Goal: Information Seeking & Learning: Check status

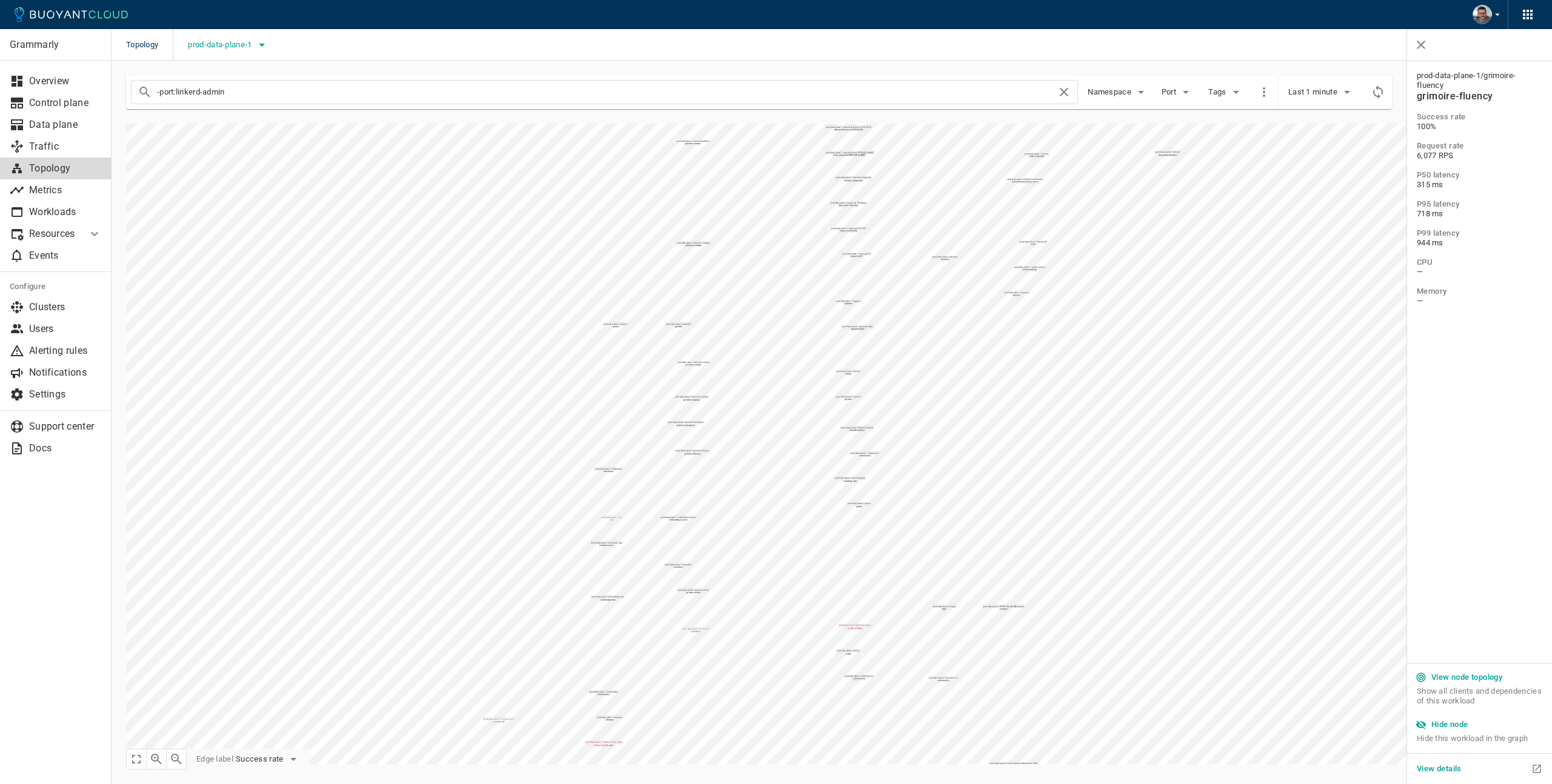
click at [257, 49] on icon "button" at bounding box center [261, 44] width 14 height 14
click at [210, 128] on input "prod-data-plane-1" at bounding box center [205, 130] width 14 height 14
checkbox input "false"
click at [206, 105] on input "prod-control-plane-1" at bounding box center [205, 106] width 14 height 14
checkbox input "true"
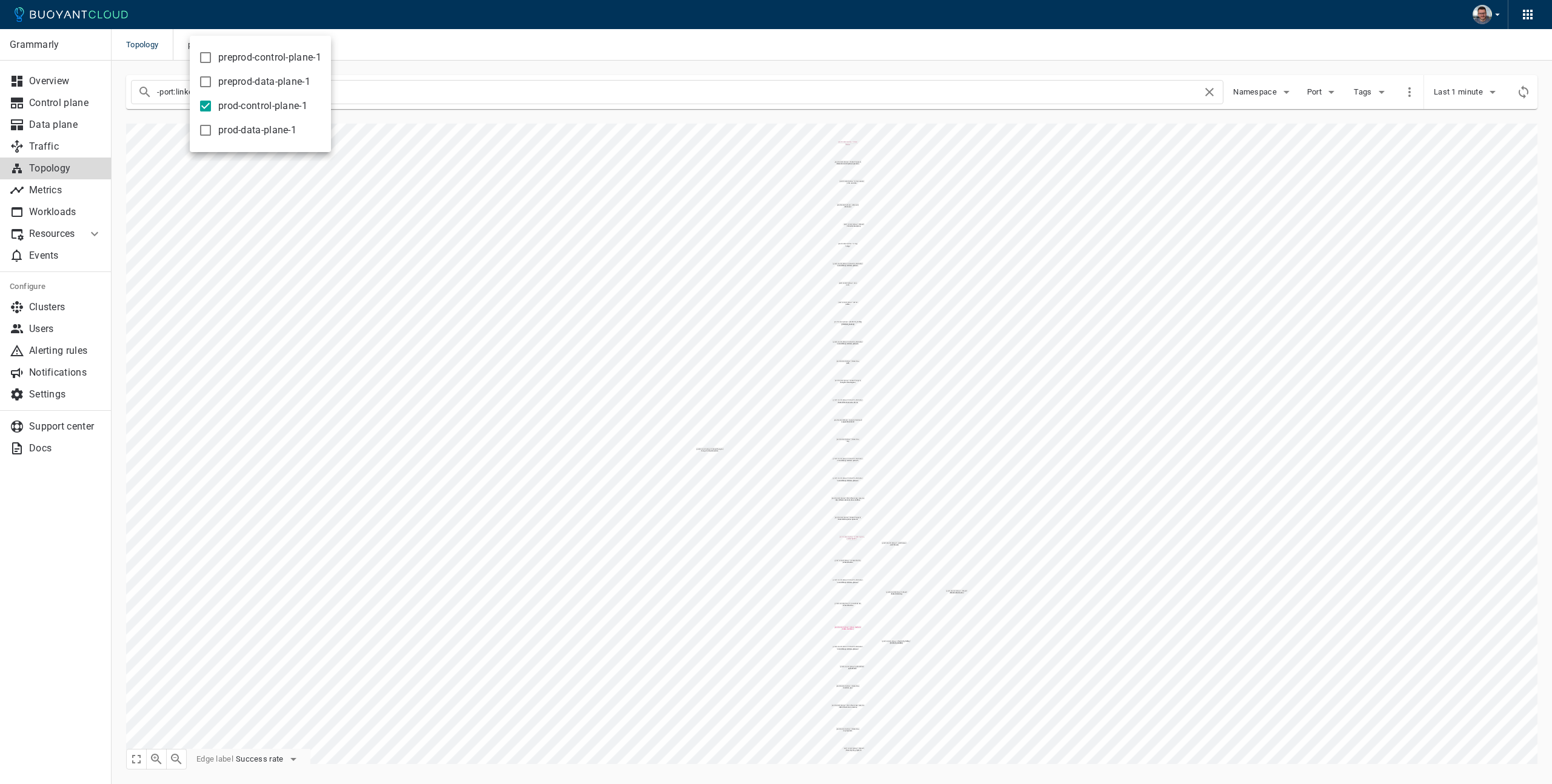
click at [429, 43] on div at bounding box center [776, 392] width 1552 height 784
click at [45, 104] on p "Control plane" at bounding box center [65, 103] width 72 height 12
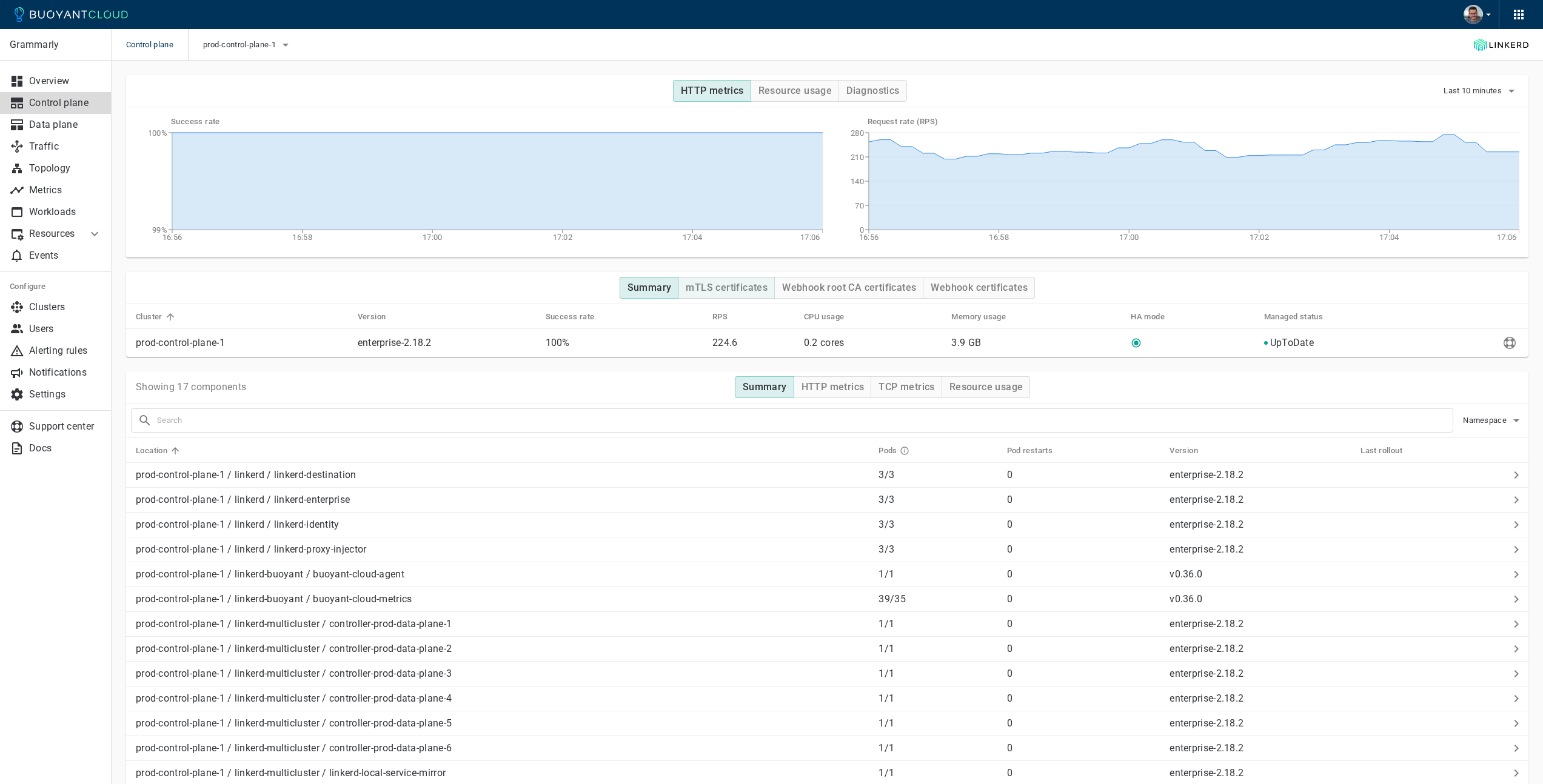
click at [731, 288] on h4 "mTLS certificates" at bounding box center [726, 288] width 82 height 12
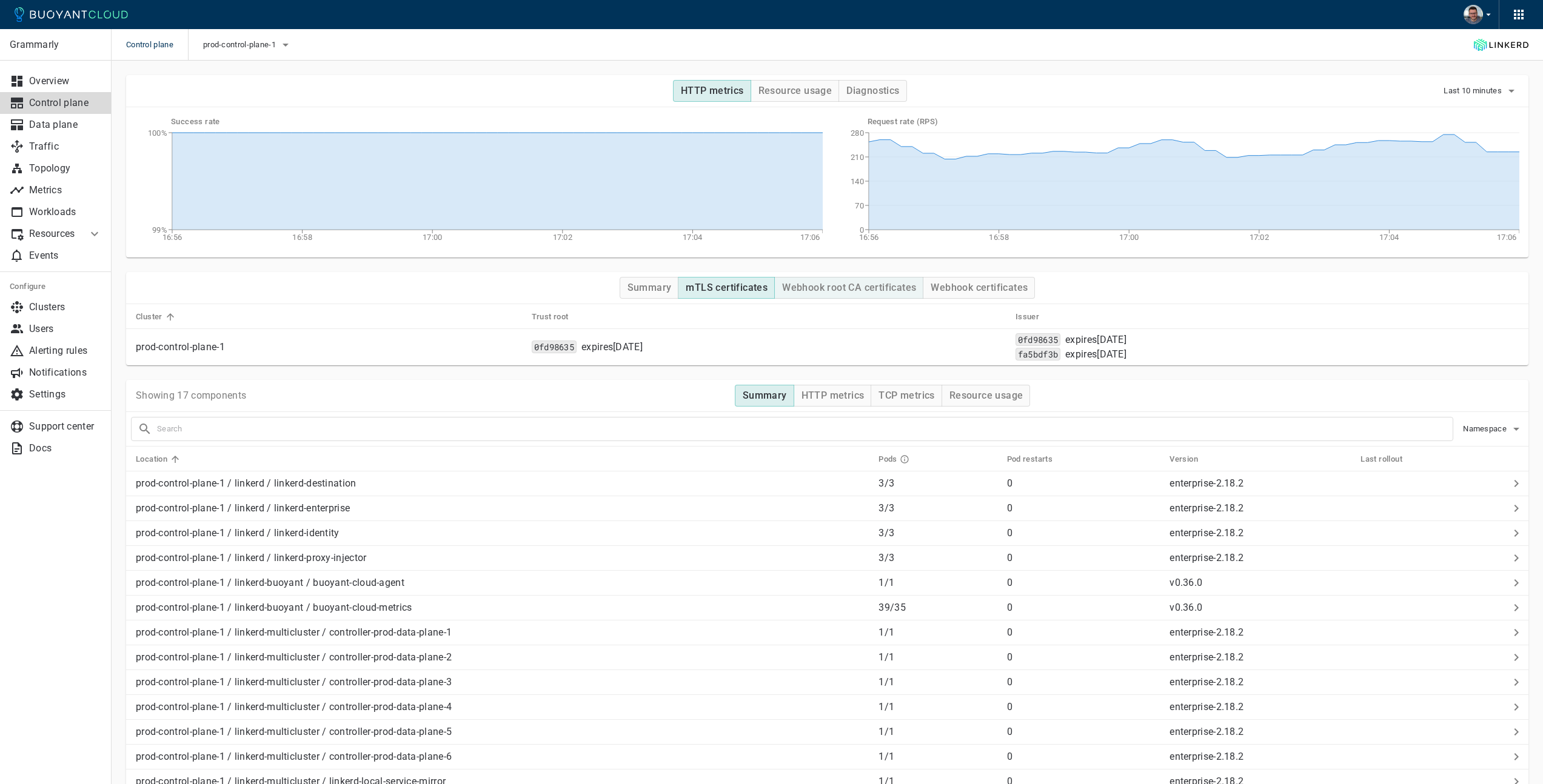
click at [845, 293] on h4 "Webhook root CA certificates" at bounding box center [849, 288] width 134 height 12
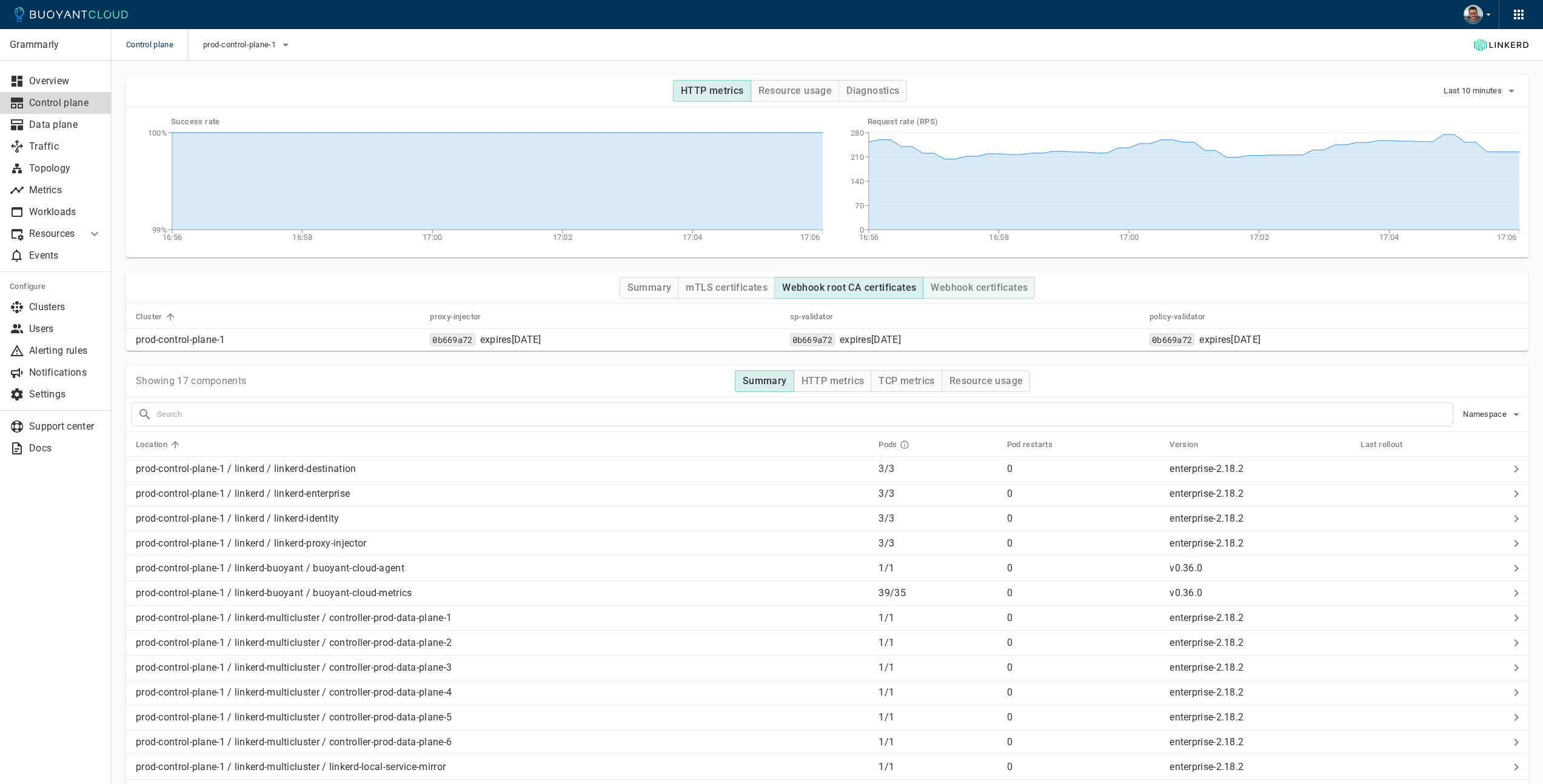
click at [969, 289] on h4 "Webhook certificates" at bounding box center [979, 288] width 97 height 12
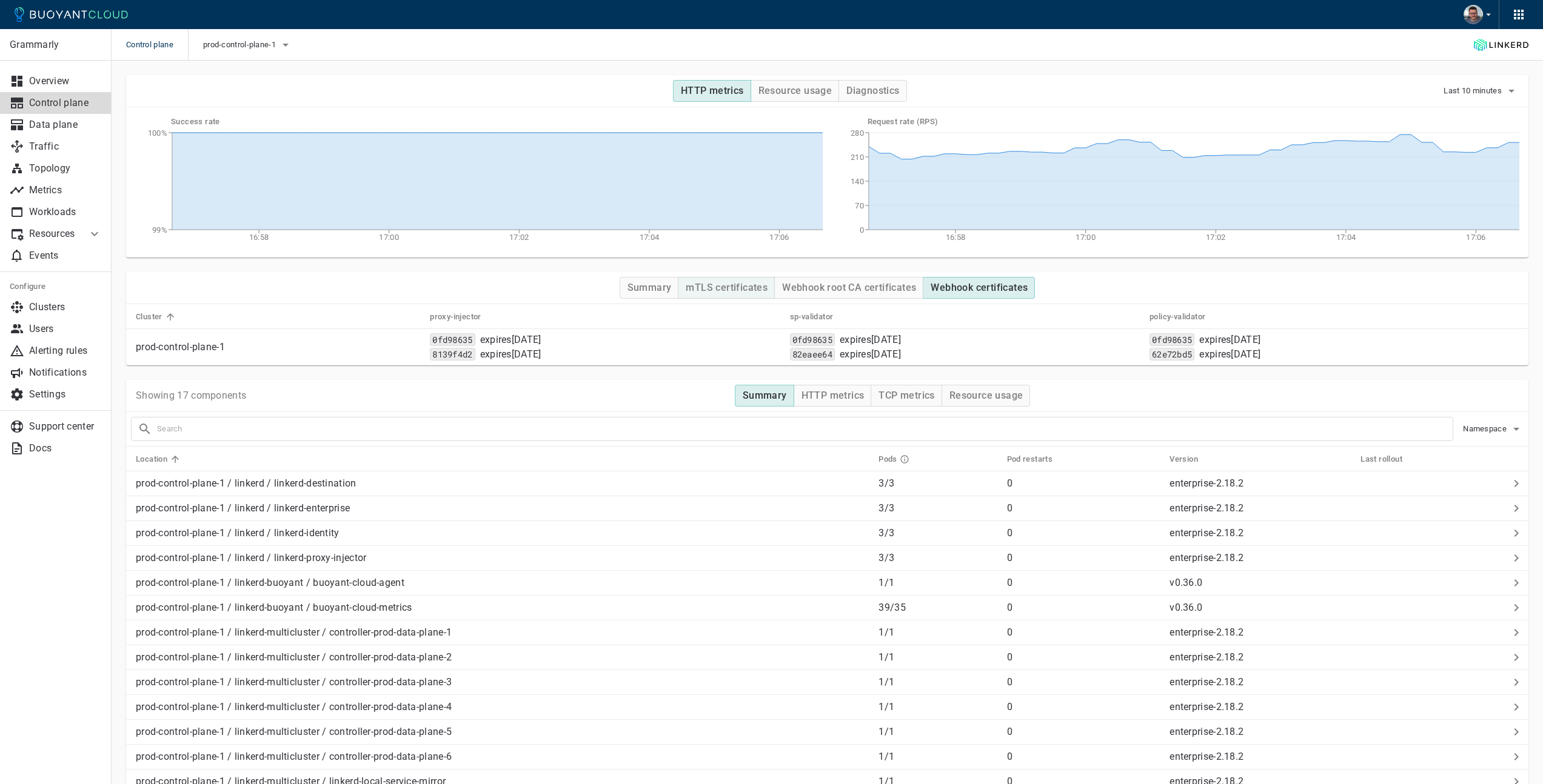
click at [751, 281] on button "mTLS certificates" at bounding box center [726, 288] width 97 height 22
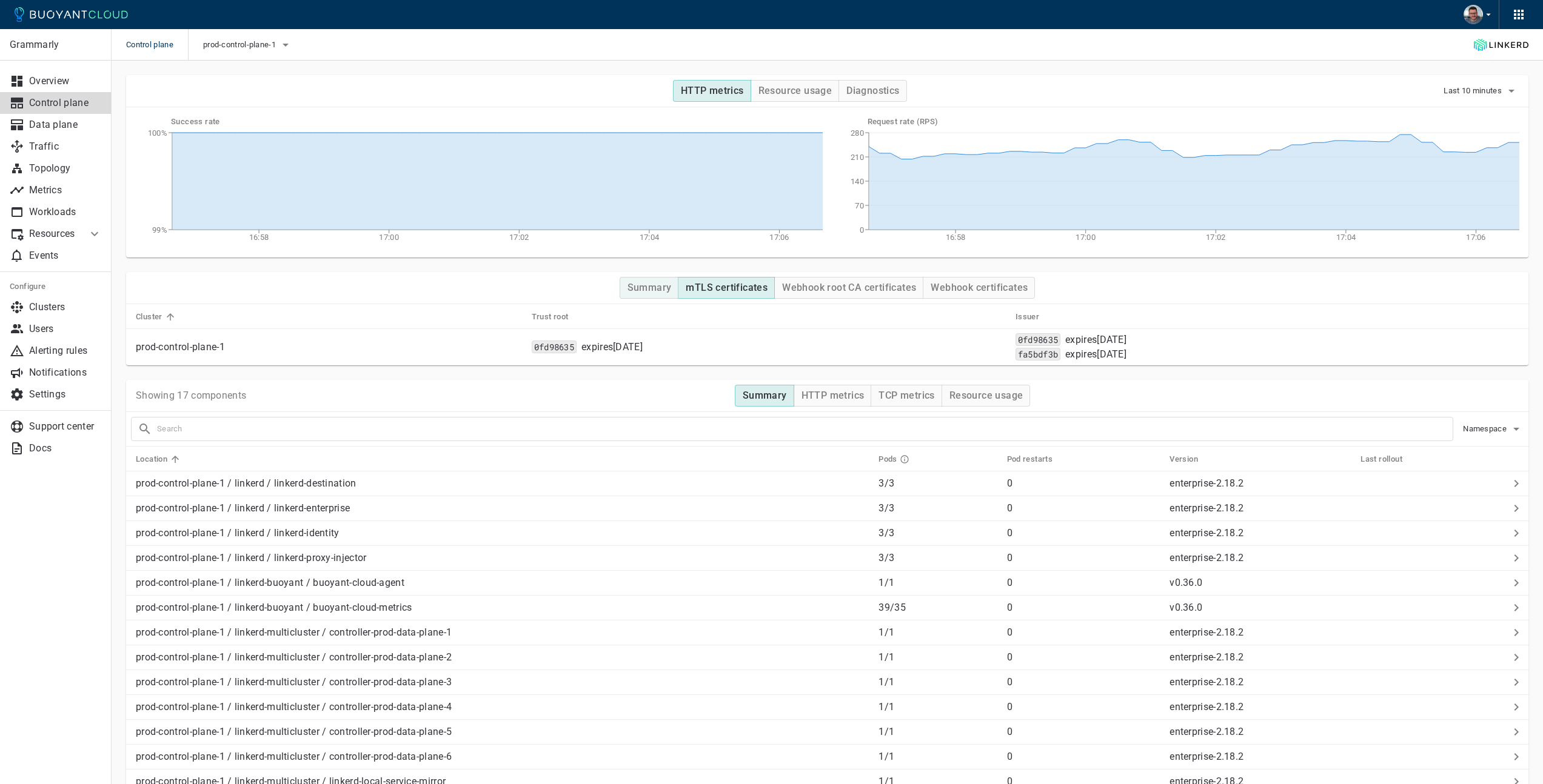
click at [638, 284] on h4 "Summary" at bounding box center [649, 288] width 44 height 12
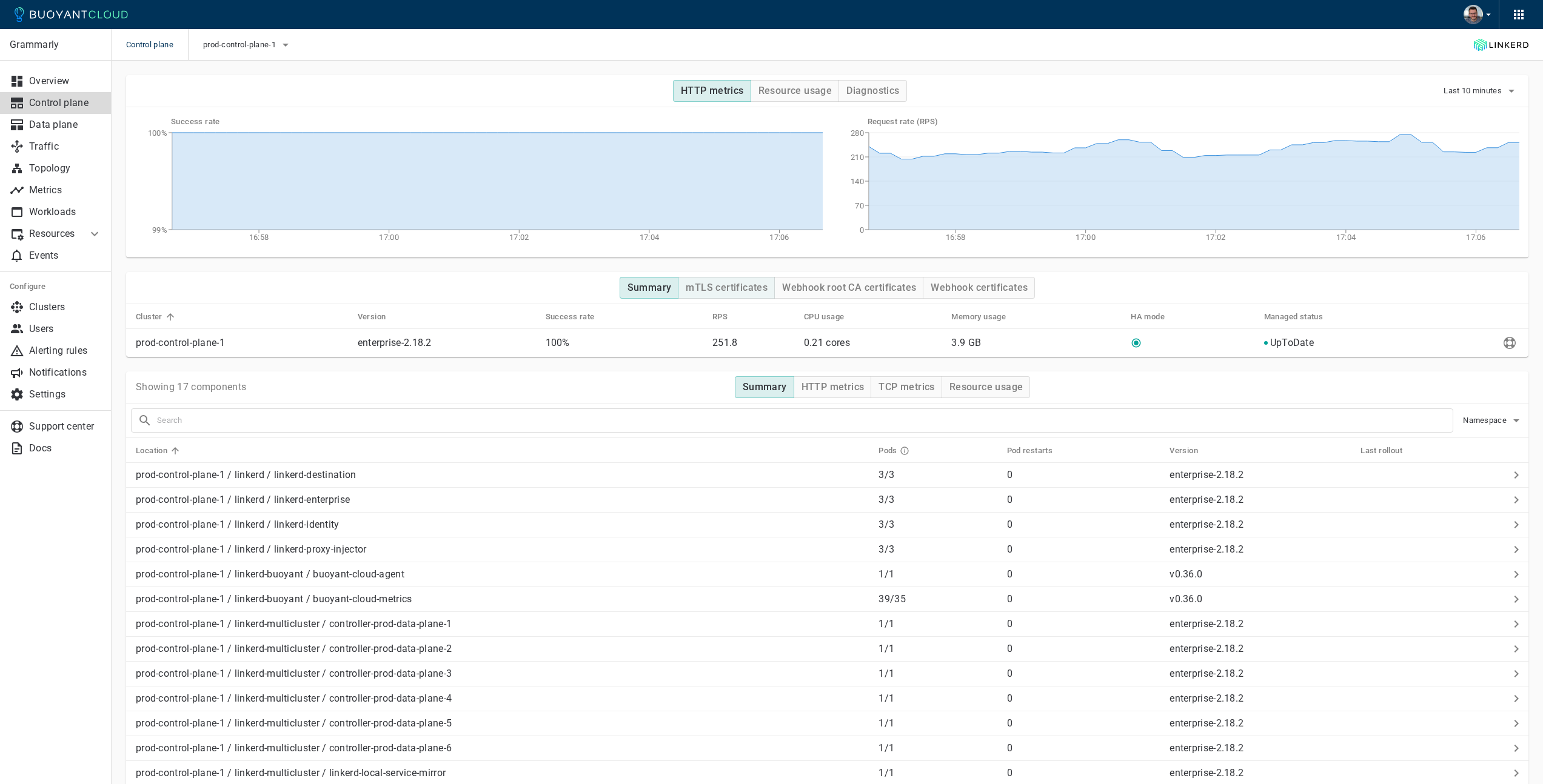
click at [718, 291] on h4 "mTLS certificates" at bounding box center [726, 288] width 82 height 12
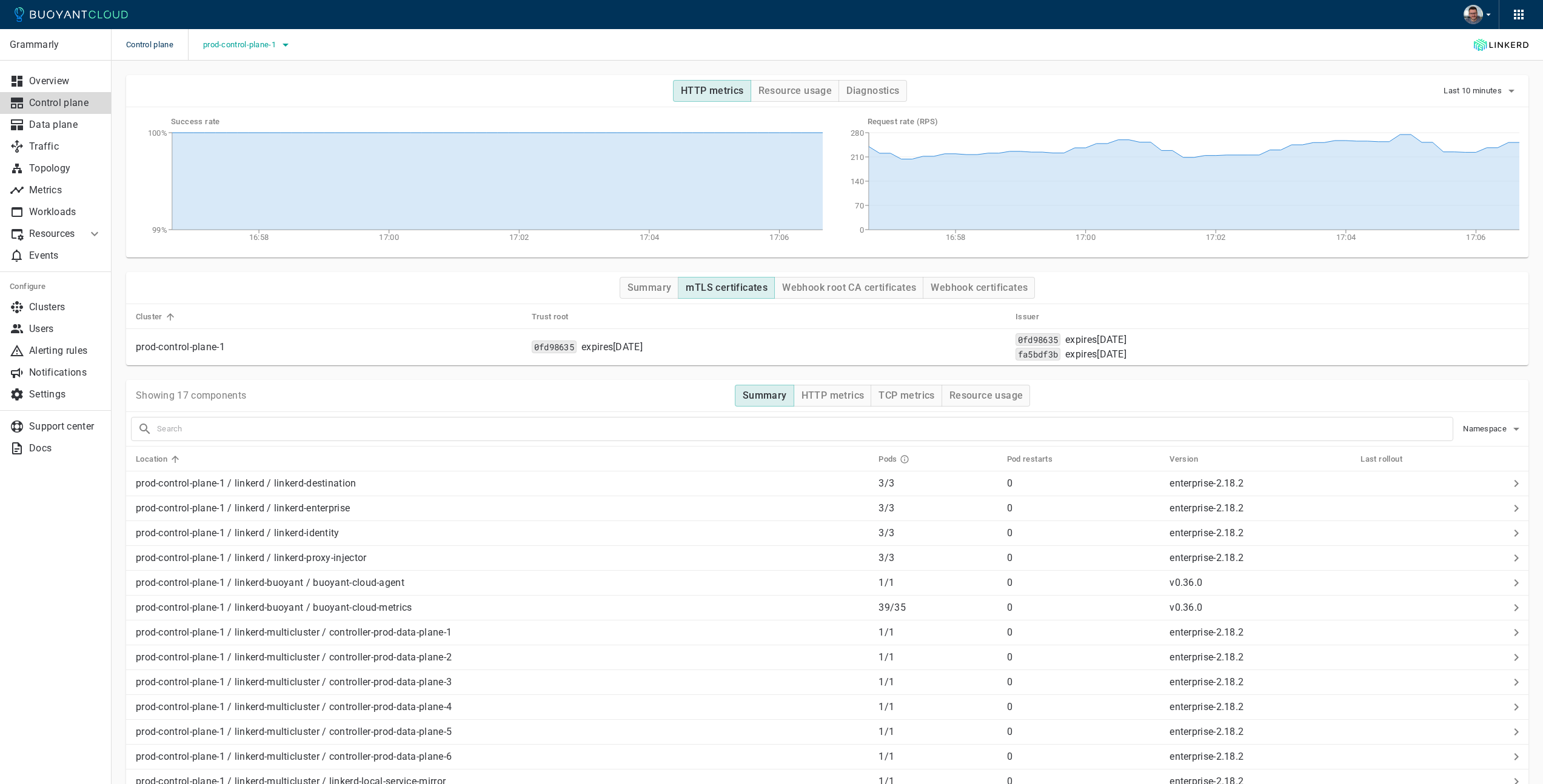
click at [253, 42] on span "prod-control-plane-1" at bounding box center [240, 45] width 75 height 9
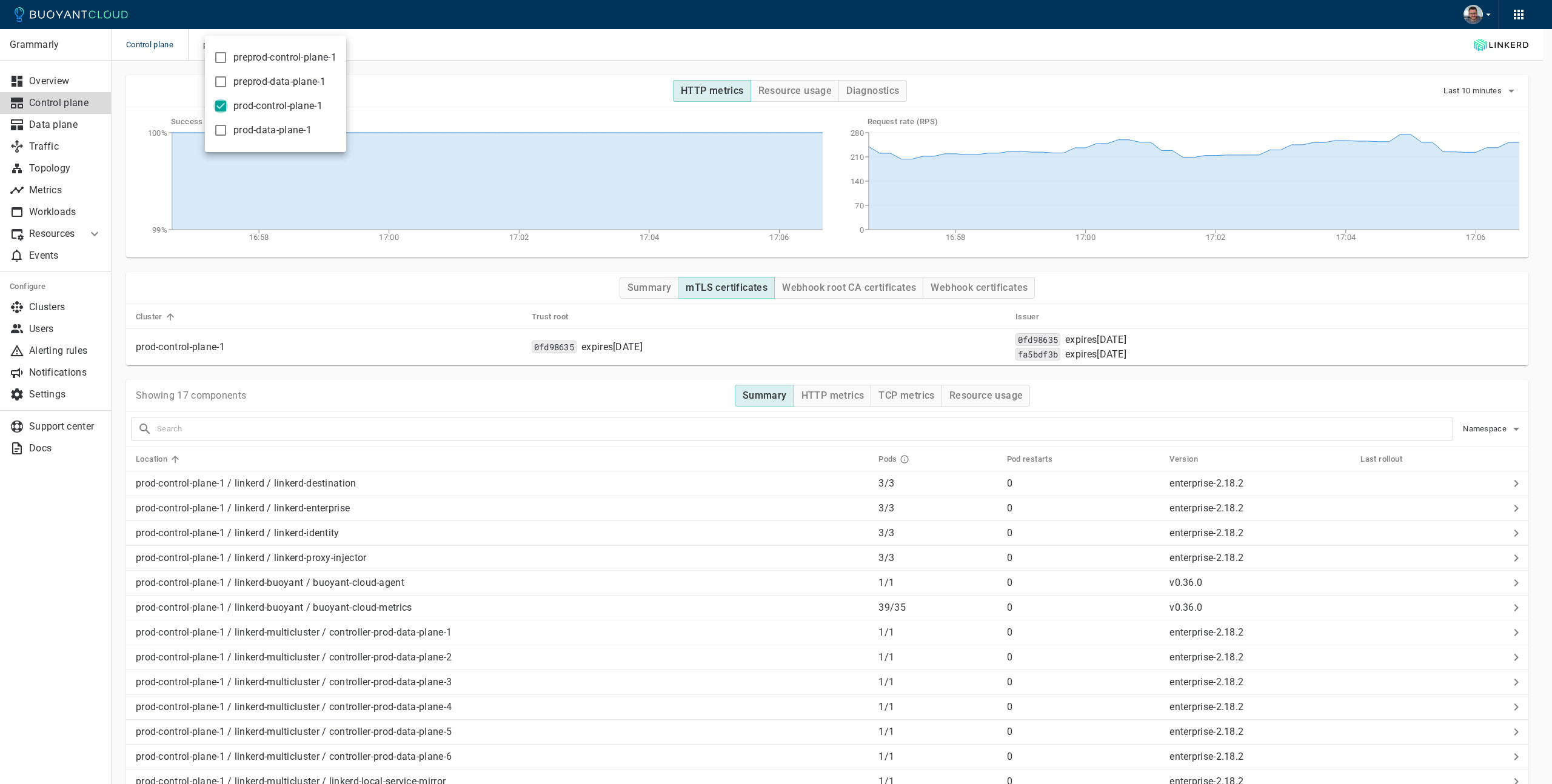
click at [221, 106] on input "prod-control-plane-1" at bounding box center [220, 106] width 14 height 14
checkbox input "false"
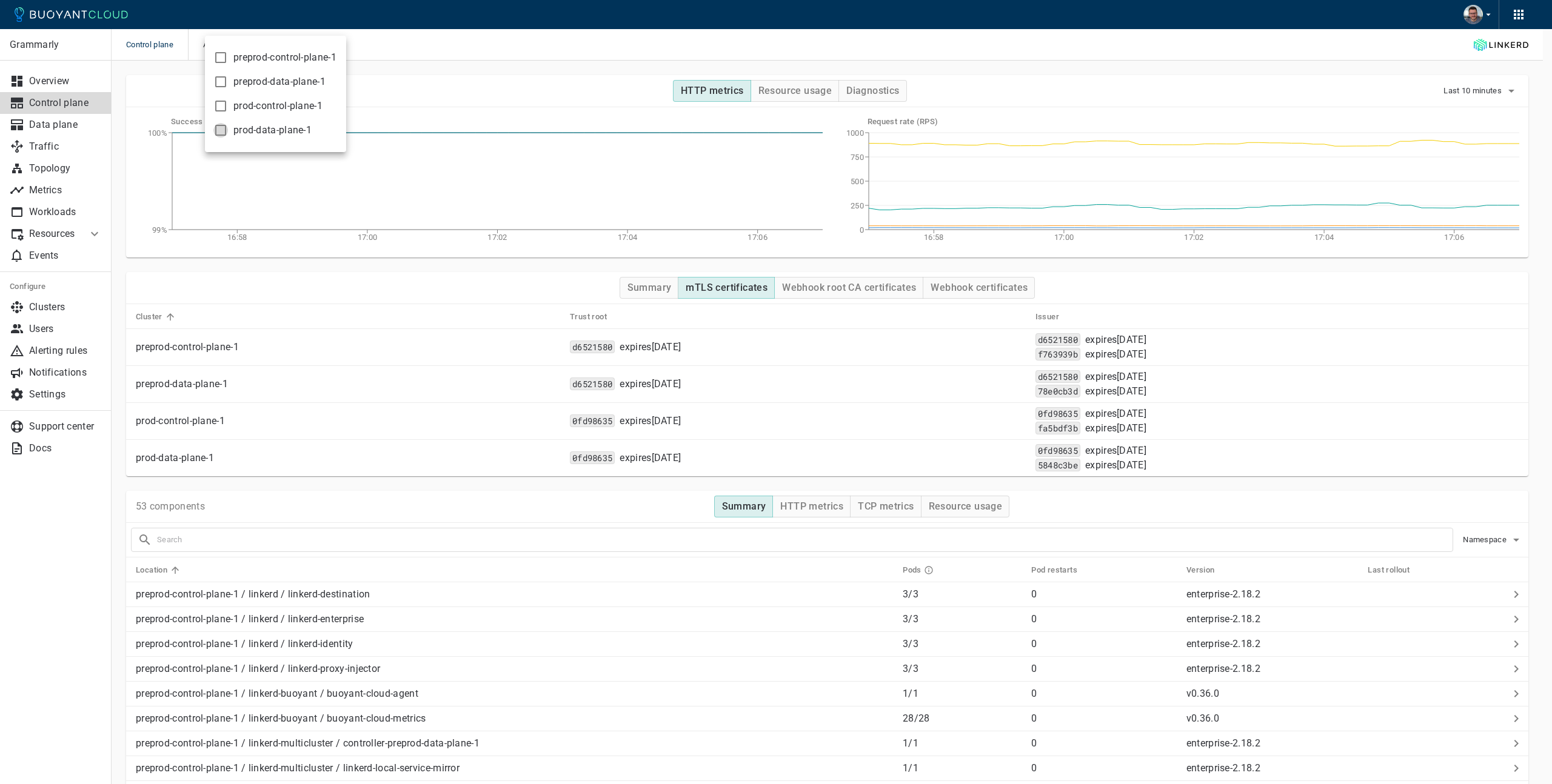
click at [217, 129] on input "prod-data-plane-1" at bounding box center [220, 130] width 14 height 14
checkbox input "true"
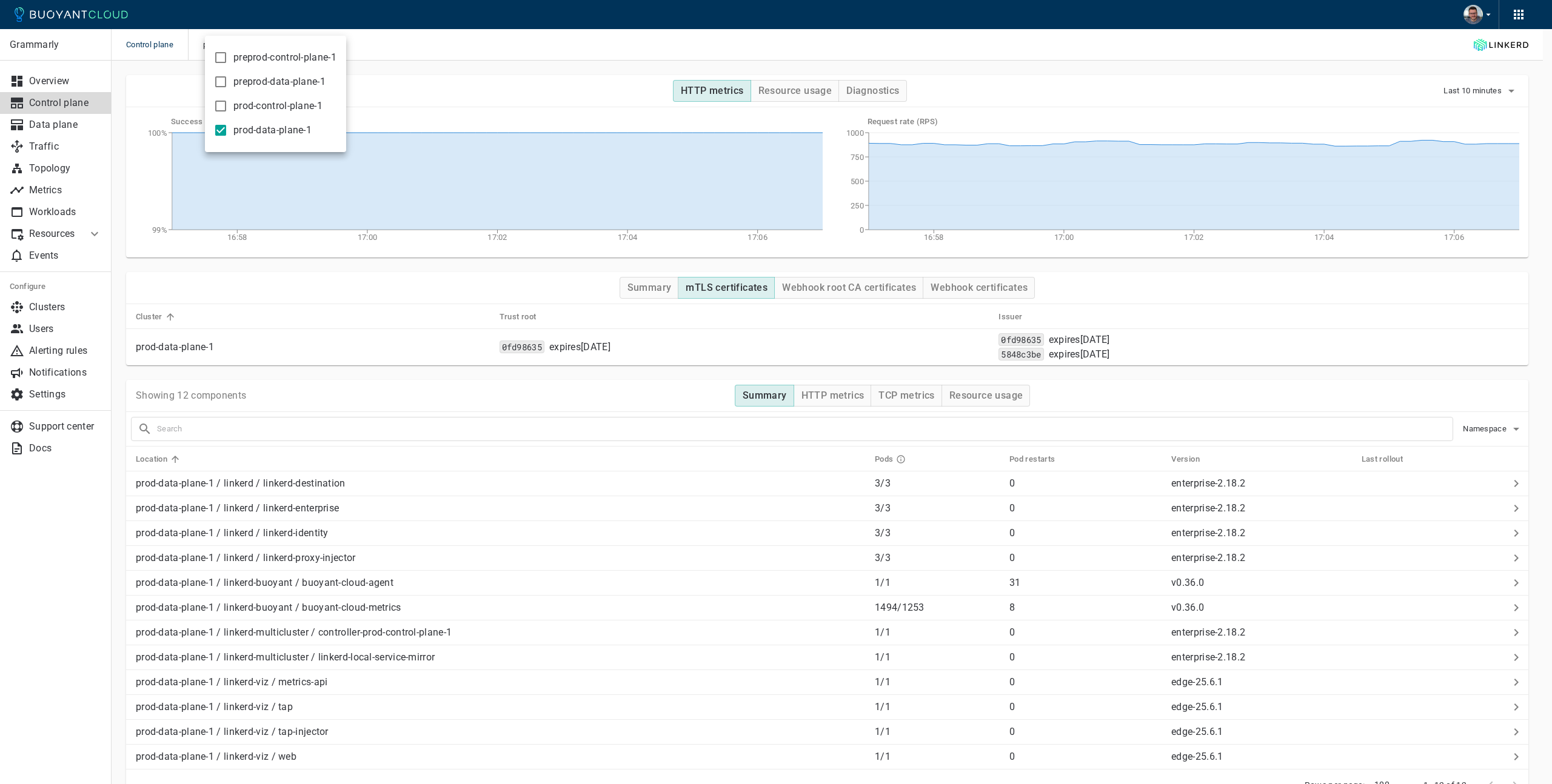
click at [524, 60] on div at bounding box center [776, 392] width 1552 height 784
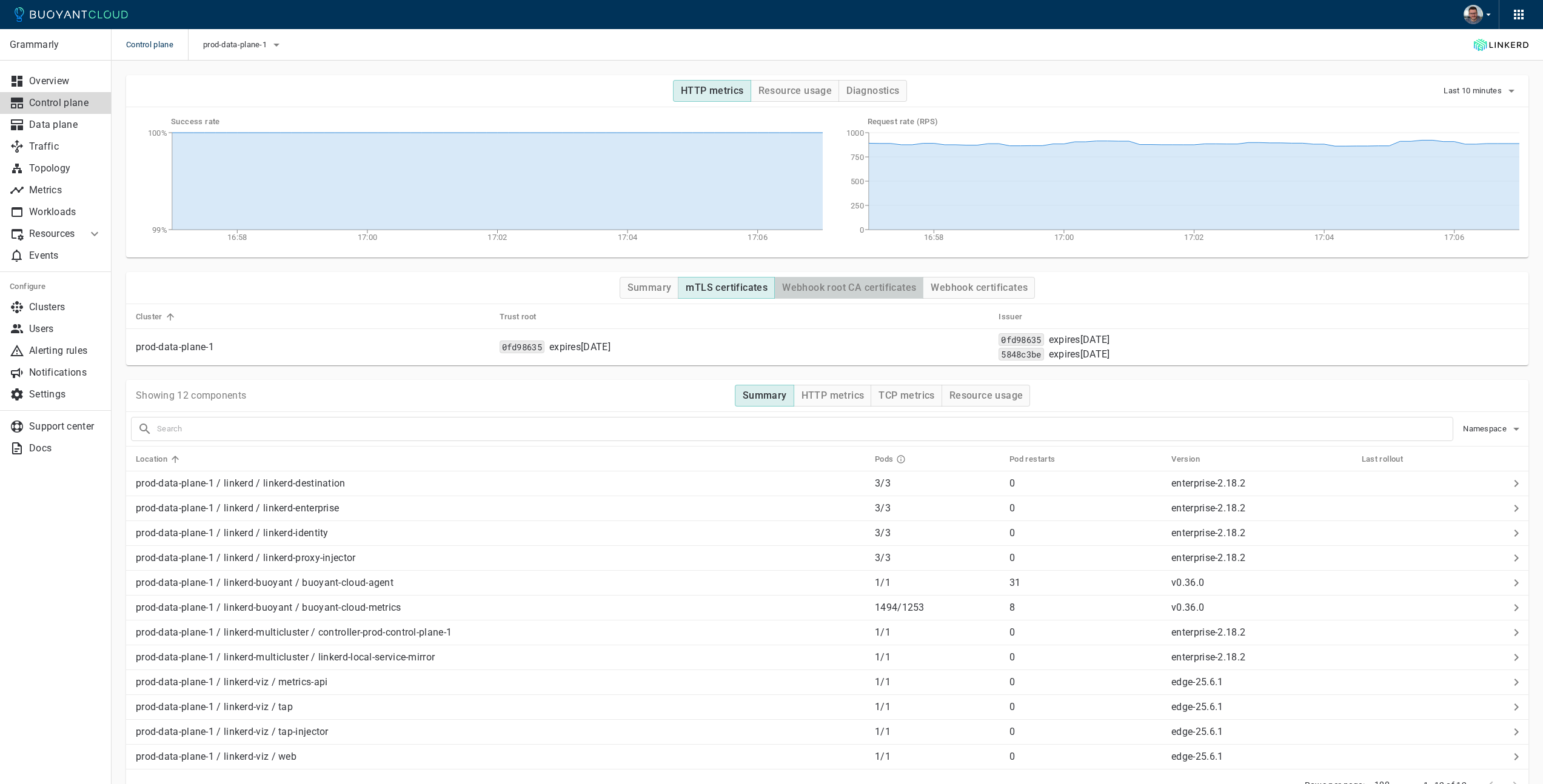
click at [816, 290] on h4 "Webhook root CA certificates" at bounding box center [849, 288] width 134 height 12
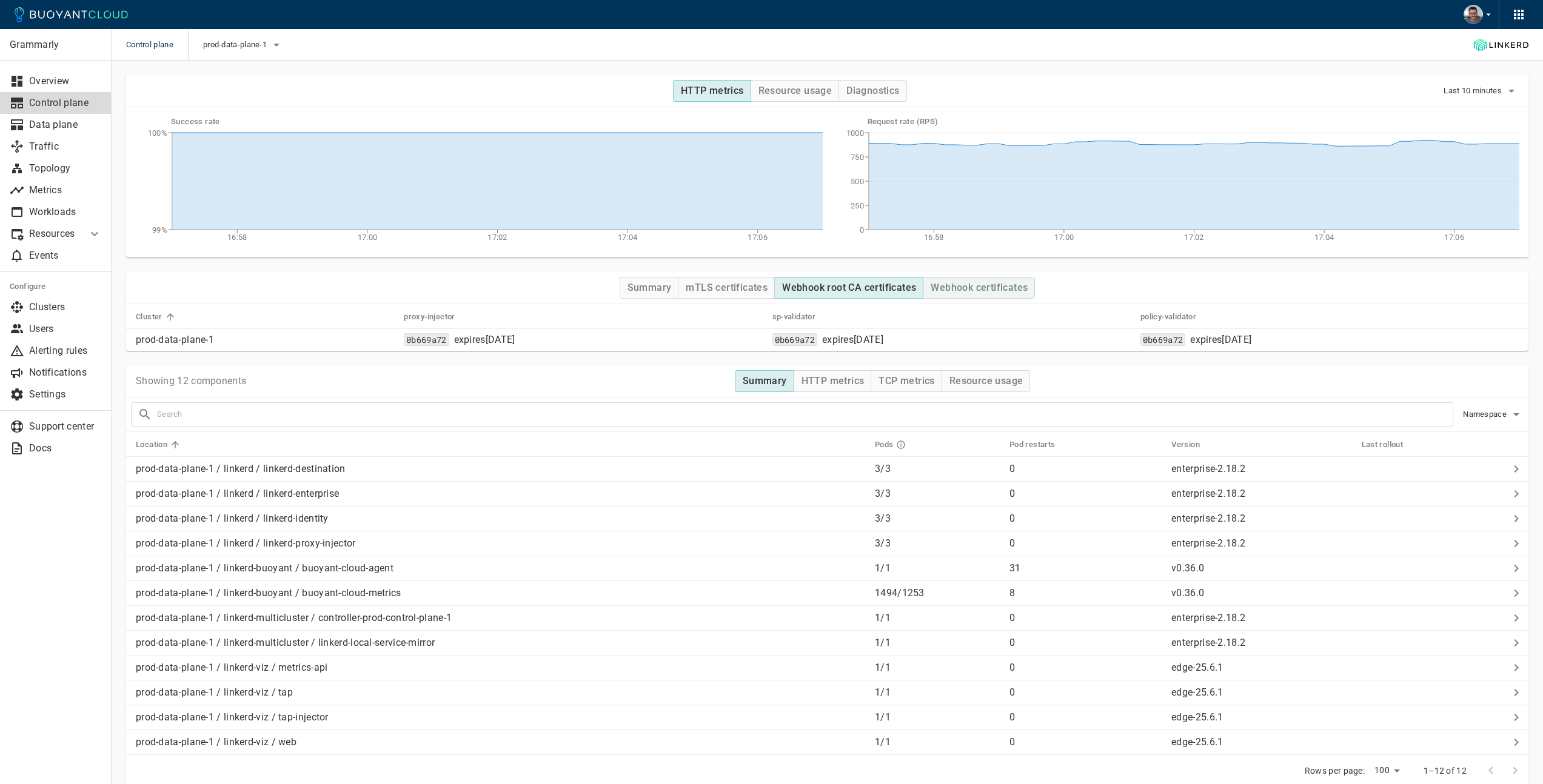
click at [974, 288] on h4 "Webhook certificates" at bounding box center [979, 288] width 97 height 12
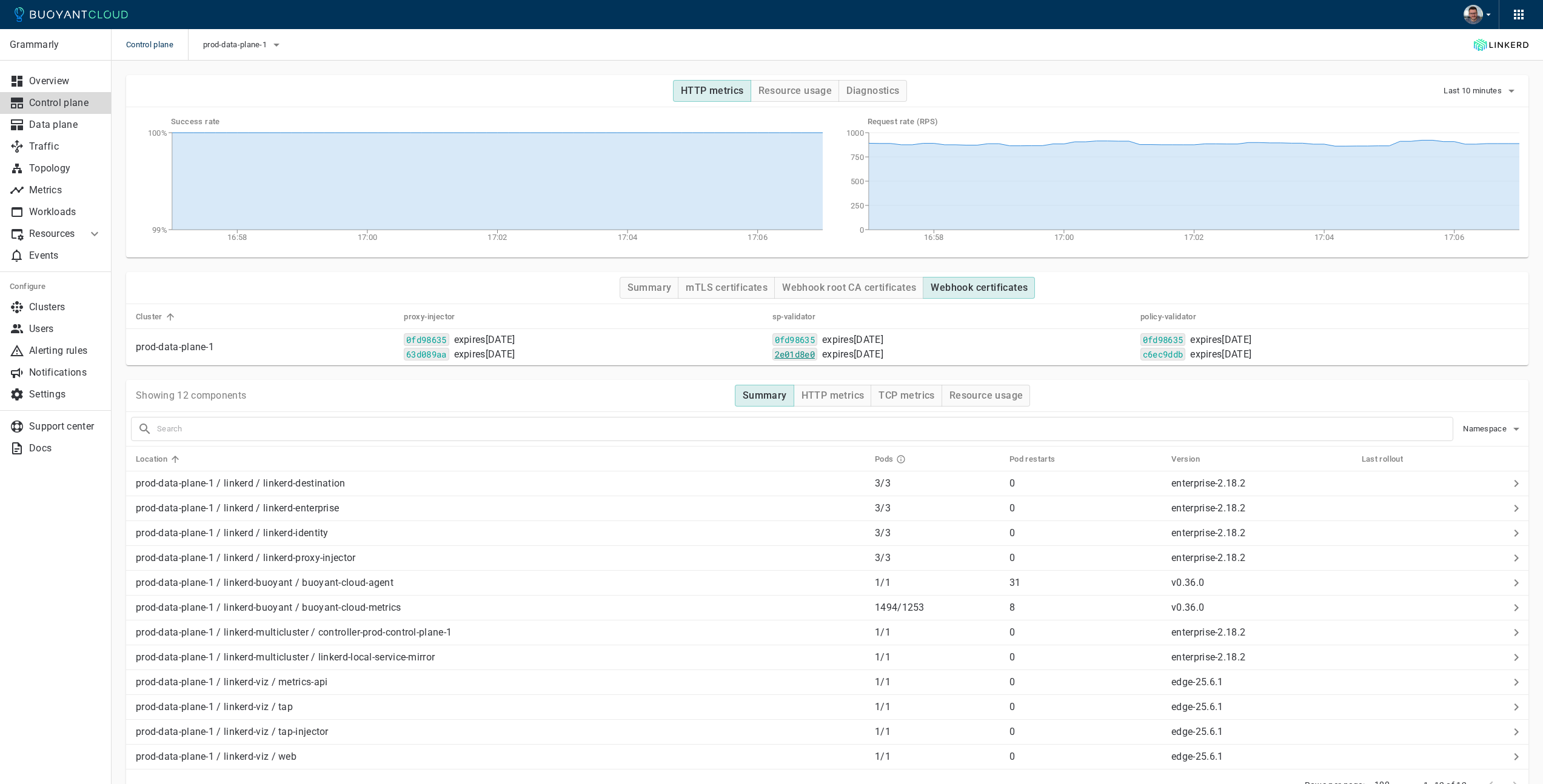
click at [776, 358] on code "2e01d8e0" at bounding box center [795, 354] width 45 height 13
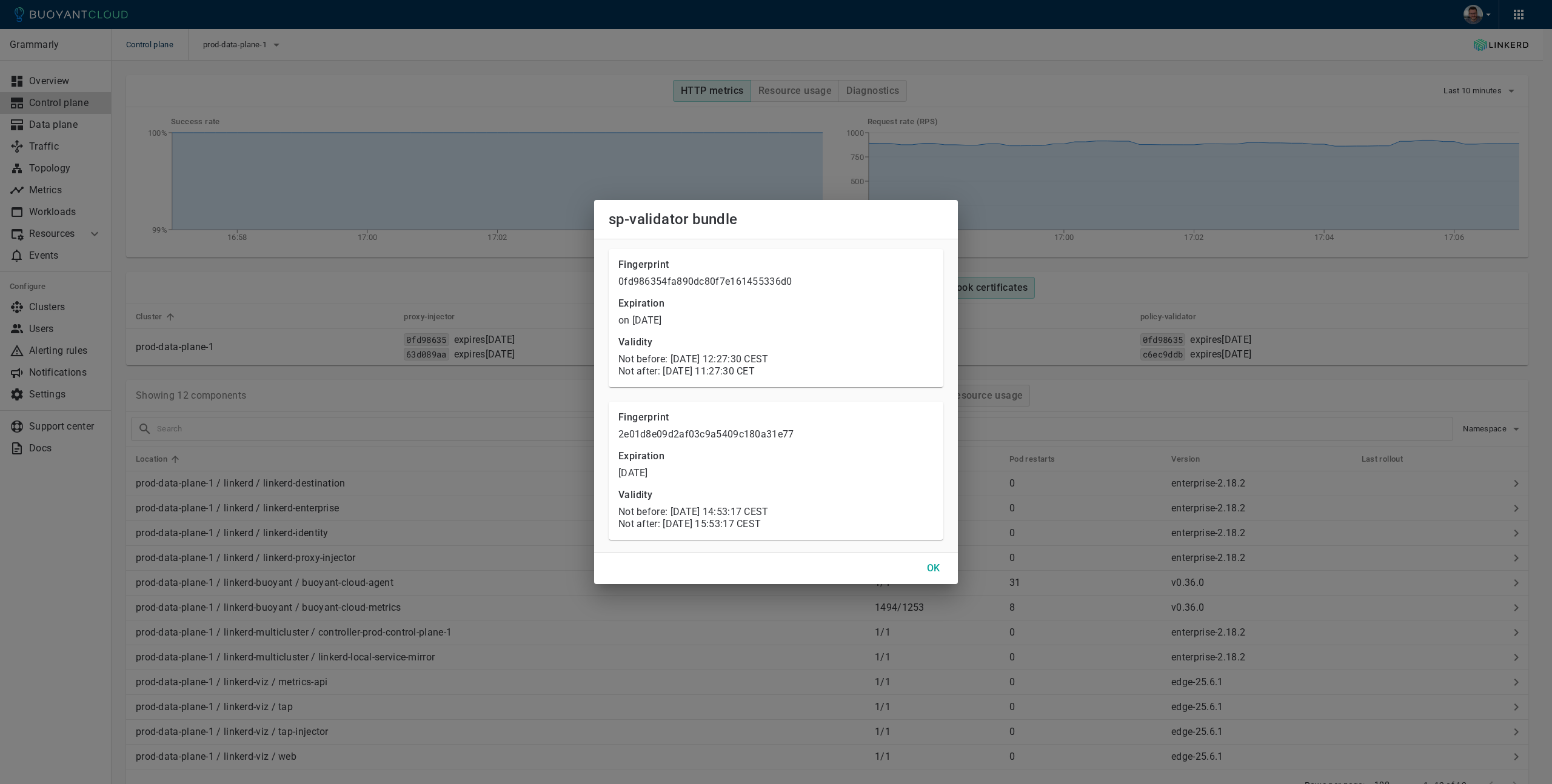
click at [934, 569] on h4 "OK" at bounding box center [934, 569] width 14 height 12
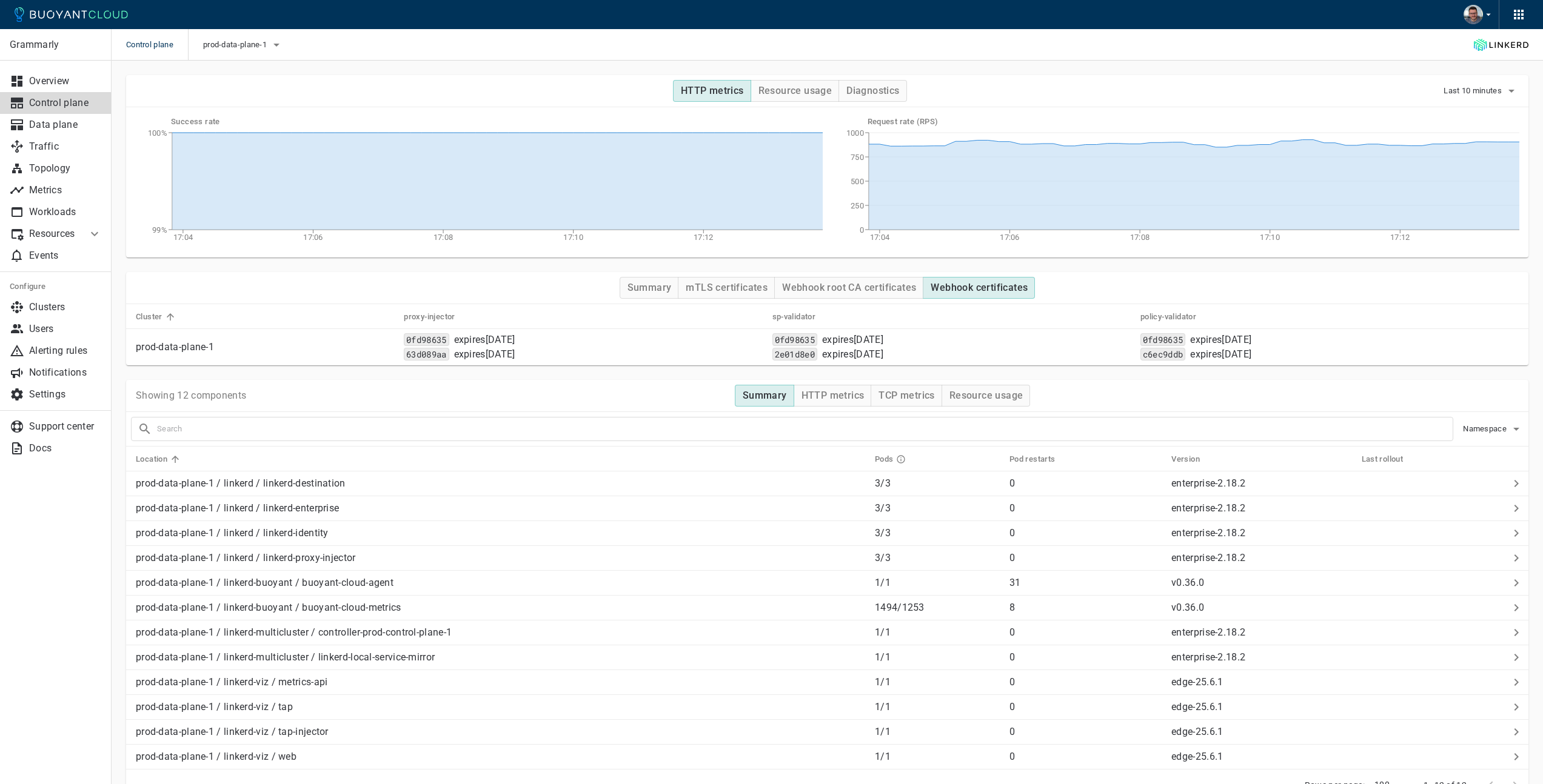
click at [1028, 68] on div "HTTP metrics Resource usage Diagnostics Last 10 minutes Success rate 17:04 17:0…" at bounding box center [820, 159] width 1417 height 197
